Goal: Use online tool/utility: Utilize a website feature to perform a specific function

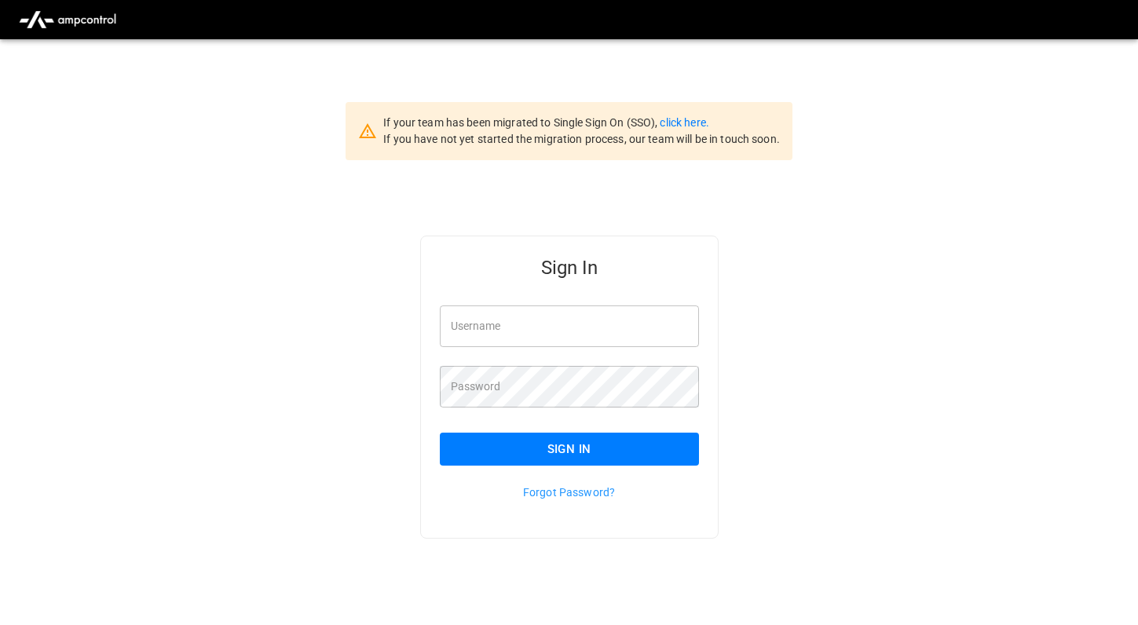
type input "*********"
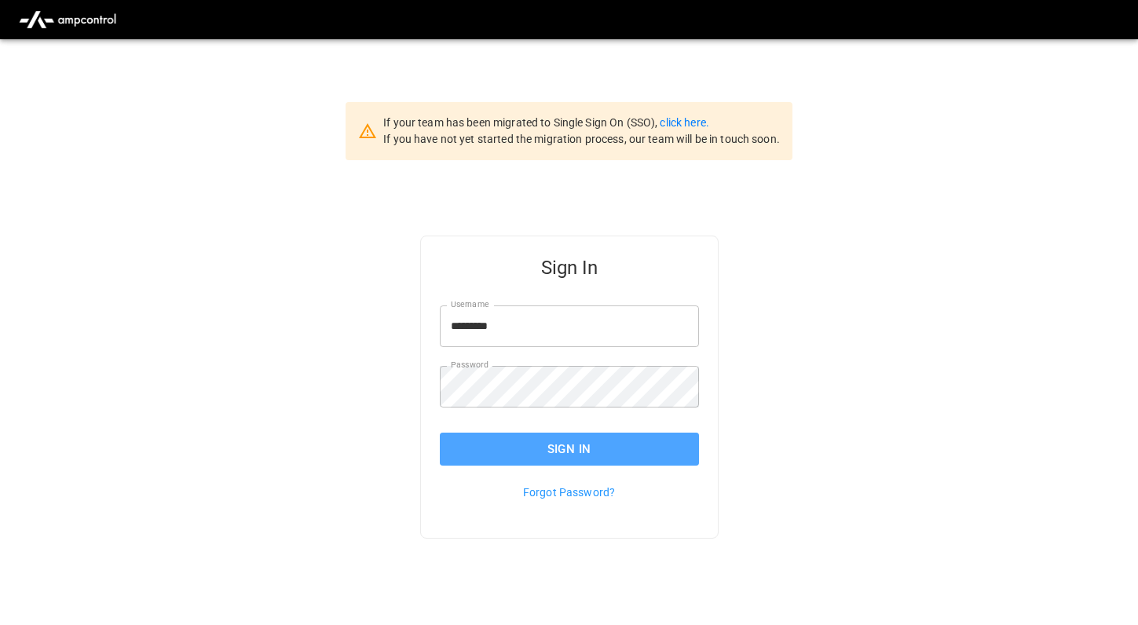
click at [521, 466] on button "Sign In" at bounding box center [569, 449] width 259 height 33
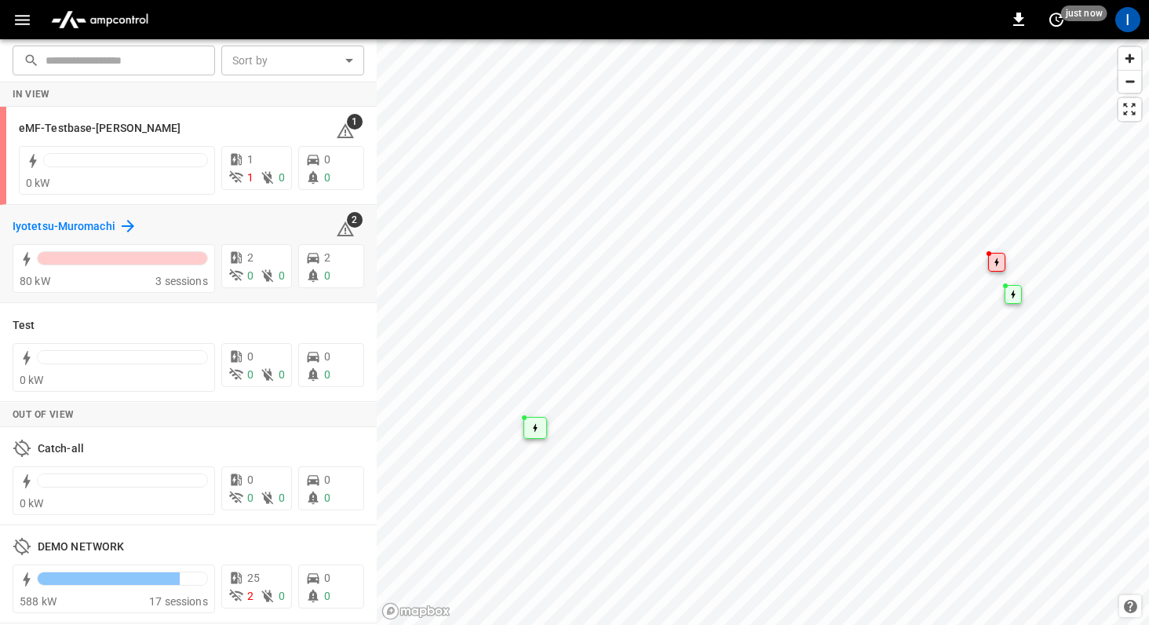
click at [62, 221] on h6 "Iyotetsu-Muromachi" at bounding box center [64, 226] width 103 height 17
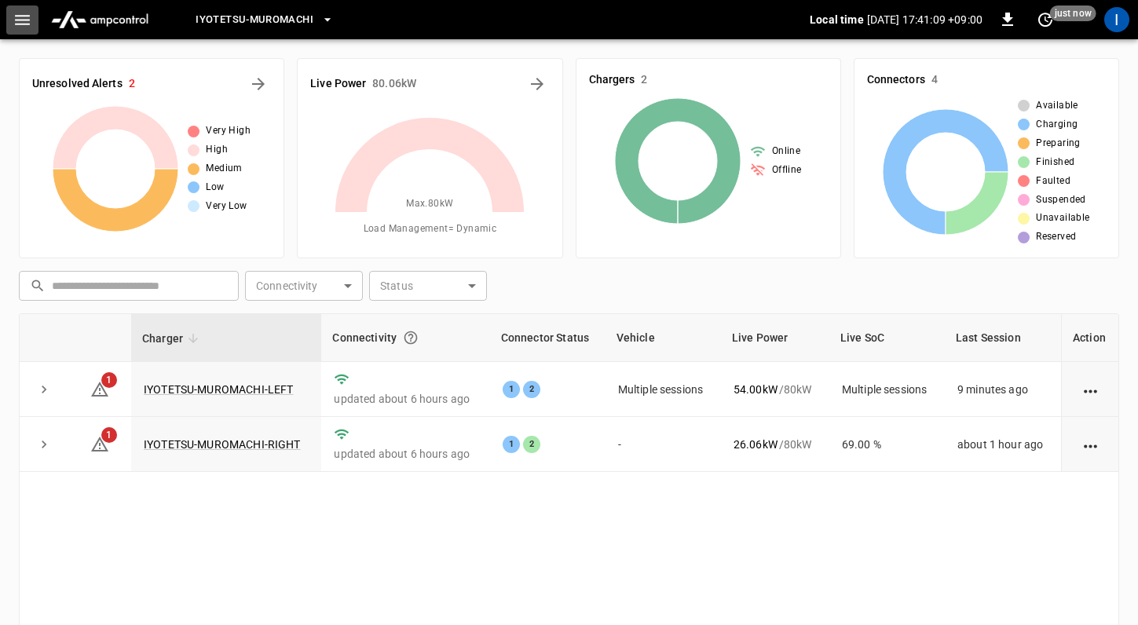
click at [34, 20] on button "button" at bounding box center [22, 19] width 32 height 29
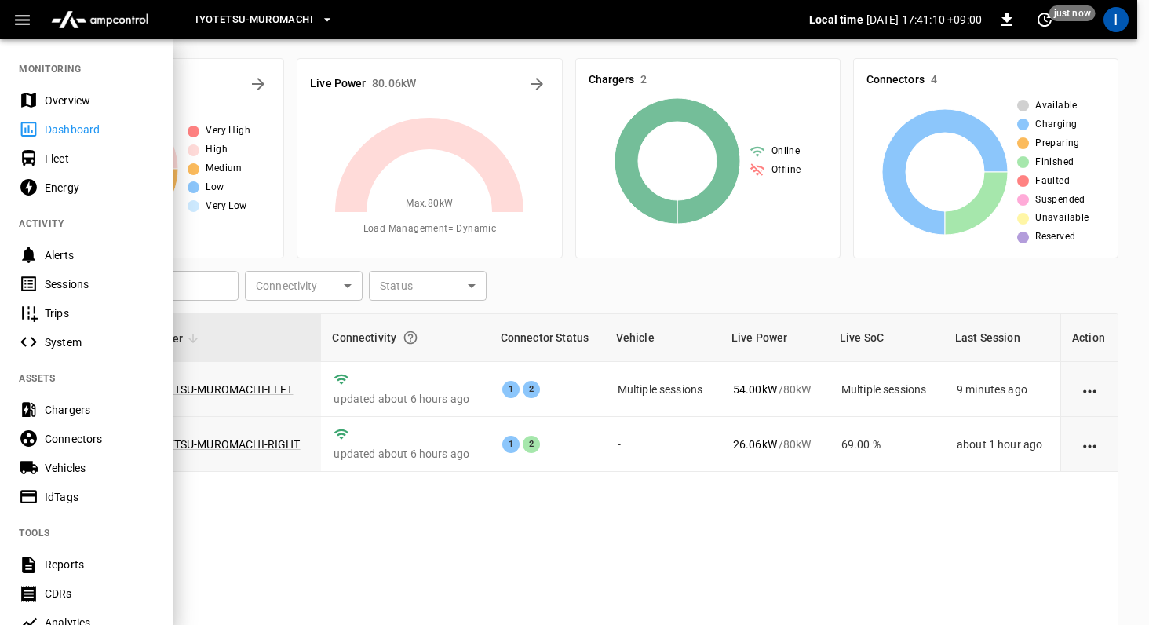
click at [112, 181] on div "Energy" at bounding box center [99, 188] width 109 height 16
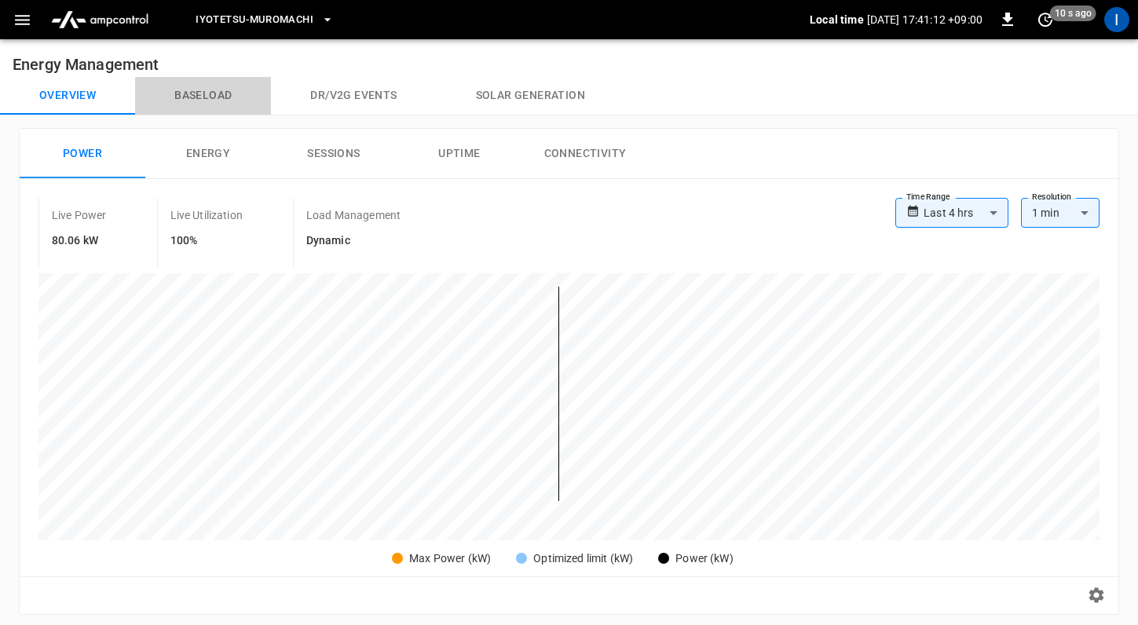
click at [220, 95] on button "Baseload" at bounding box center [203, 96] width 136 height 38
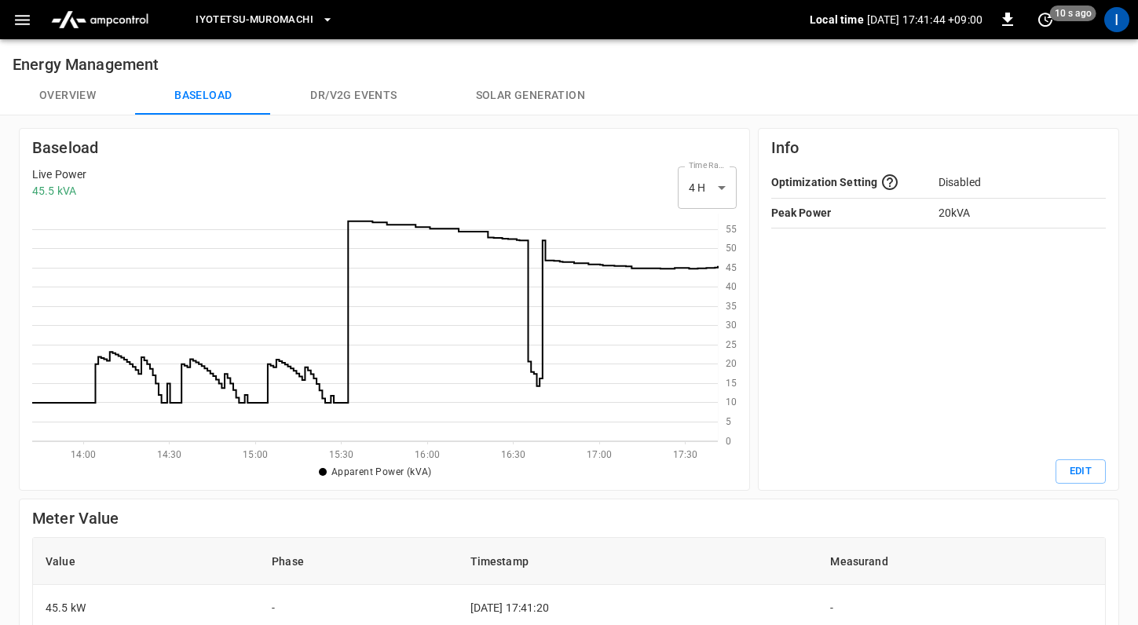
click at [537, 384] on icon at bounding box center [374, 311] width 685 height 181
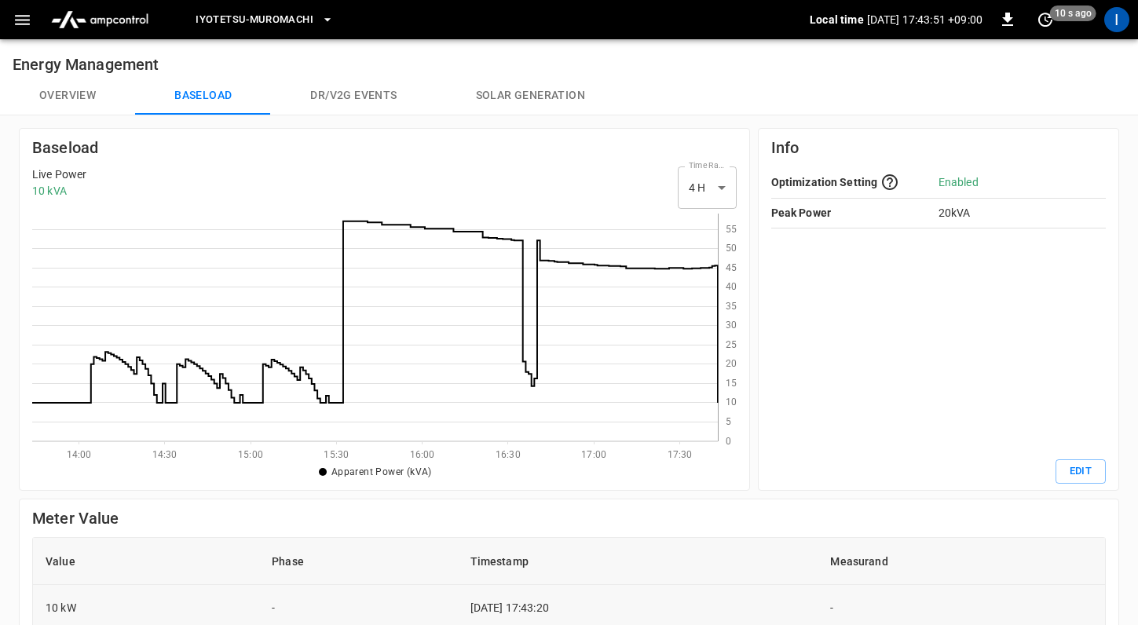
scroll to position [4, 0]
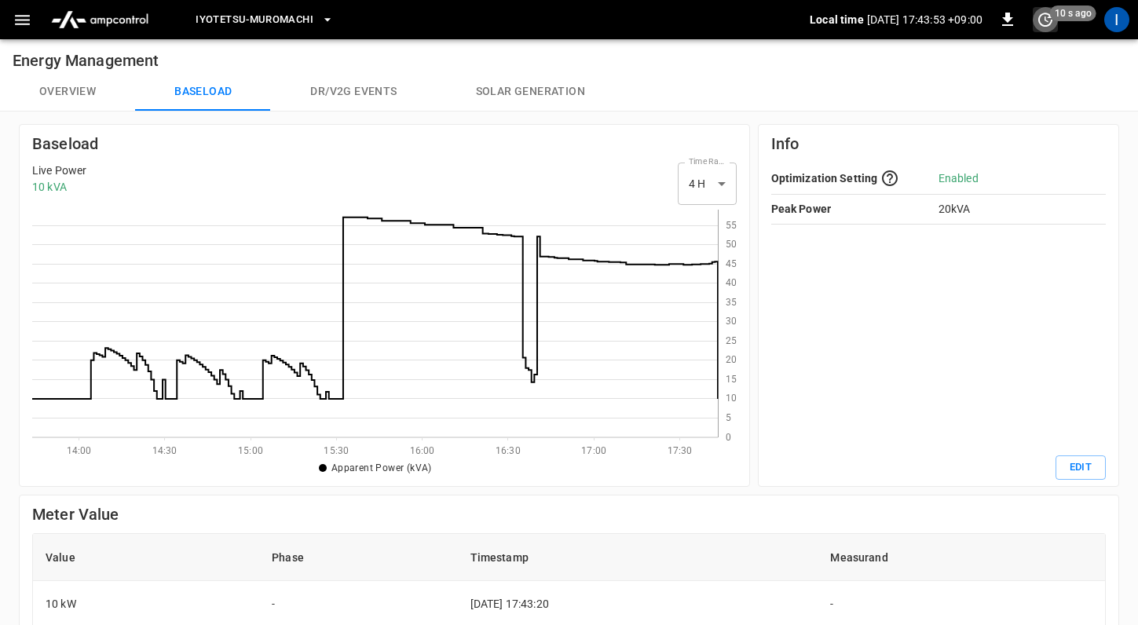
click at [1039, 24] on icon "set refresh interval" at bounding box center [1045, 19] width 19 height 19
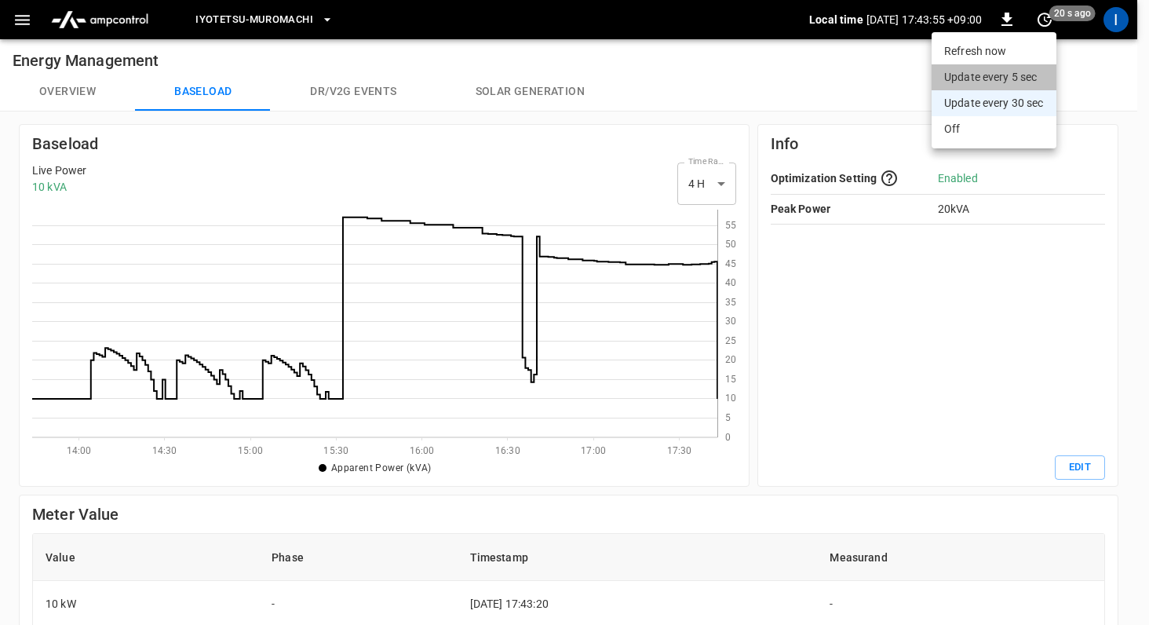
click at [1002, 71] on li "Update every 5 sec" at bounding box center [994, 77] width 125 height 26
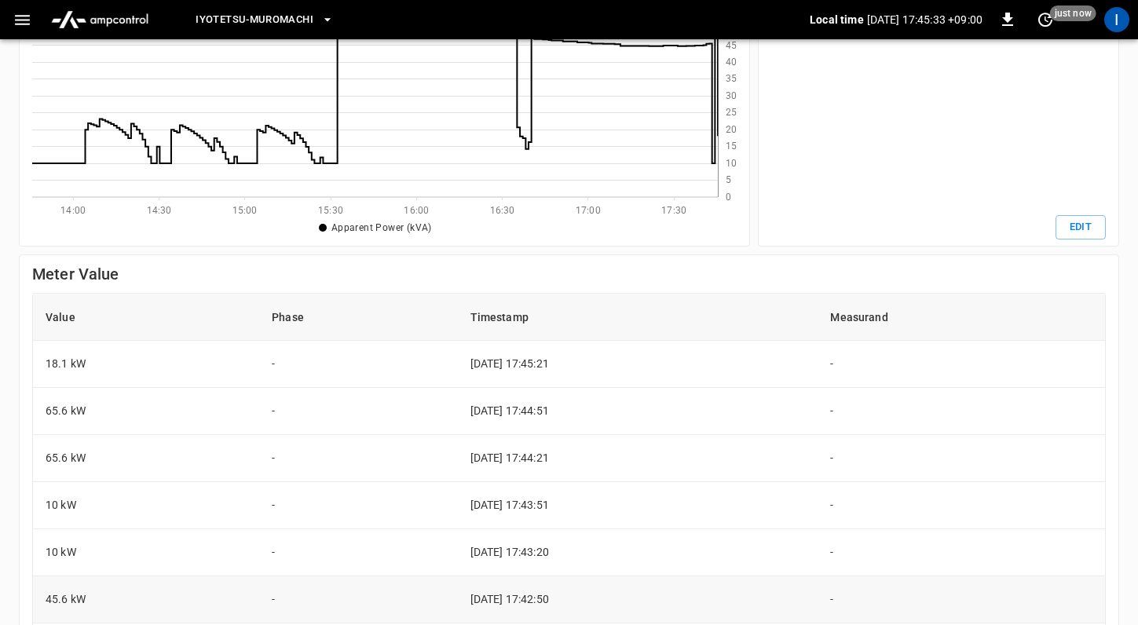
scroll to position [245, 0]
